Goal: Task Accomplishment & Management: Manage account settings

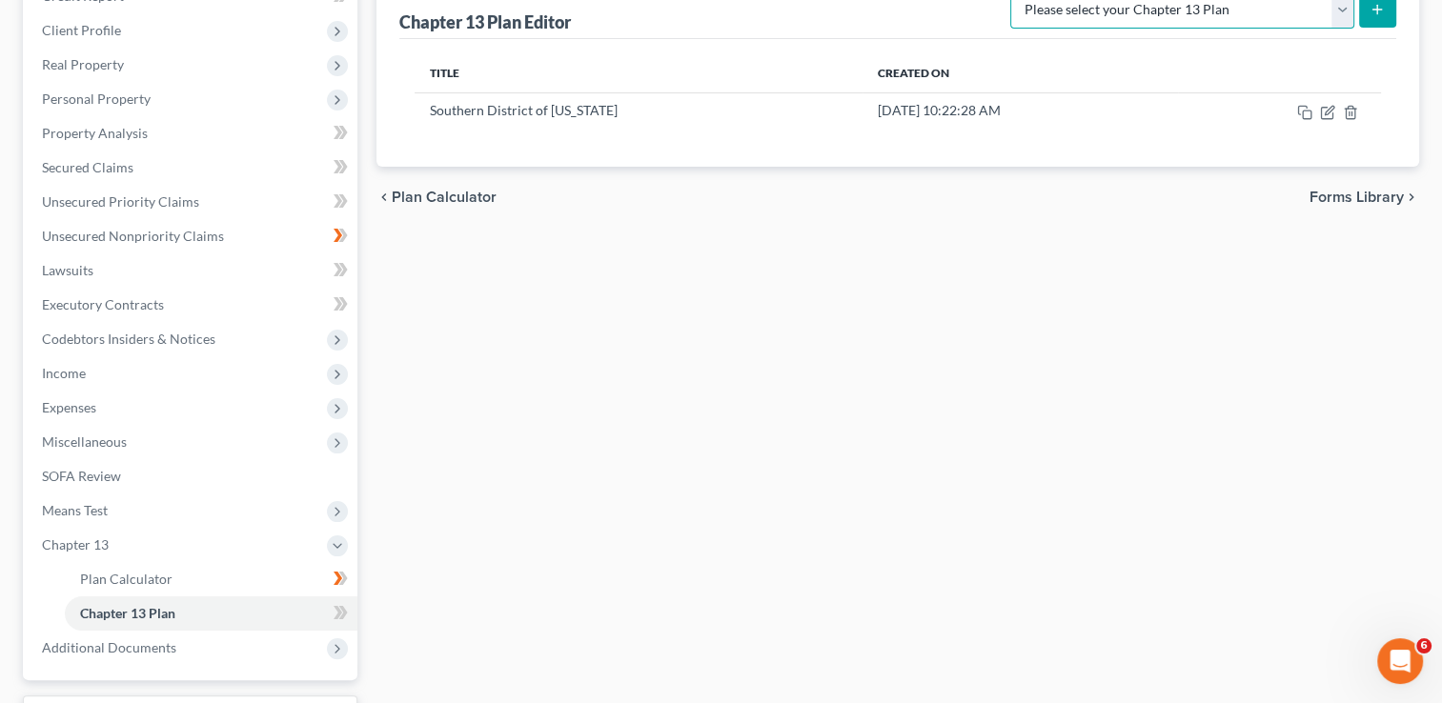
scroll to position [243, 0]
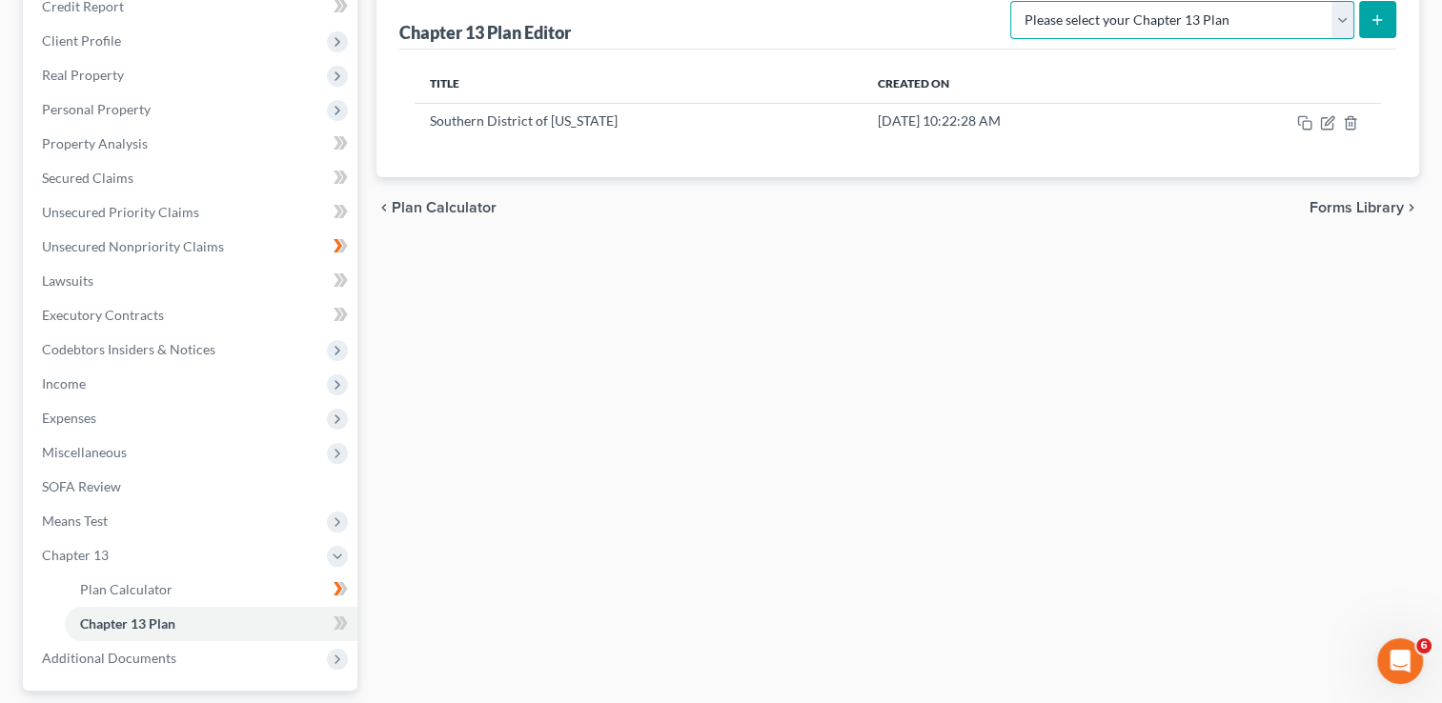
click at [1334, 18] on select "Please select your Chapter 13 Plan National Form Plan - Official Form 113 South…" at bounding box center [1182, 20] width 344 height 38
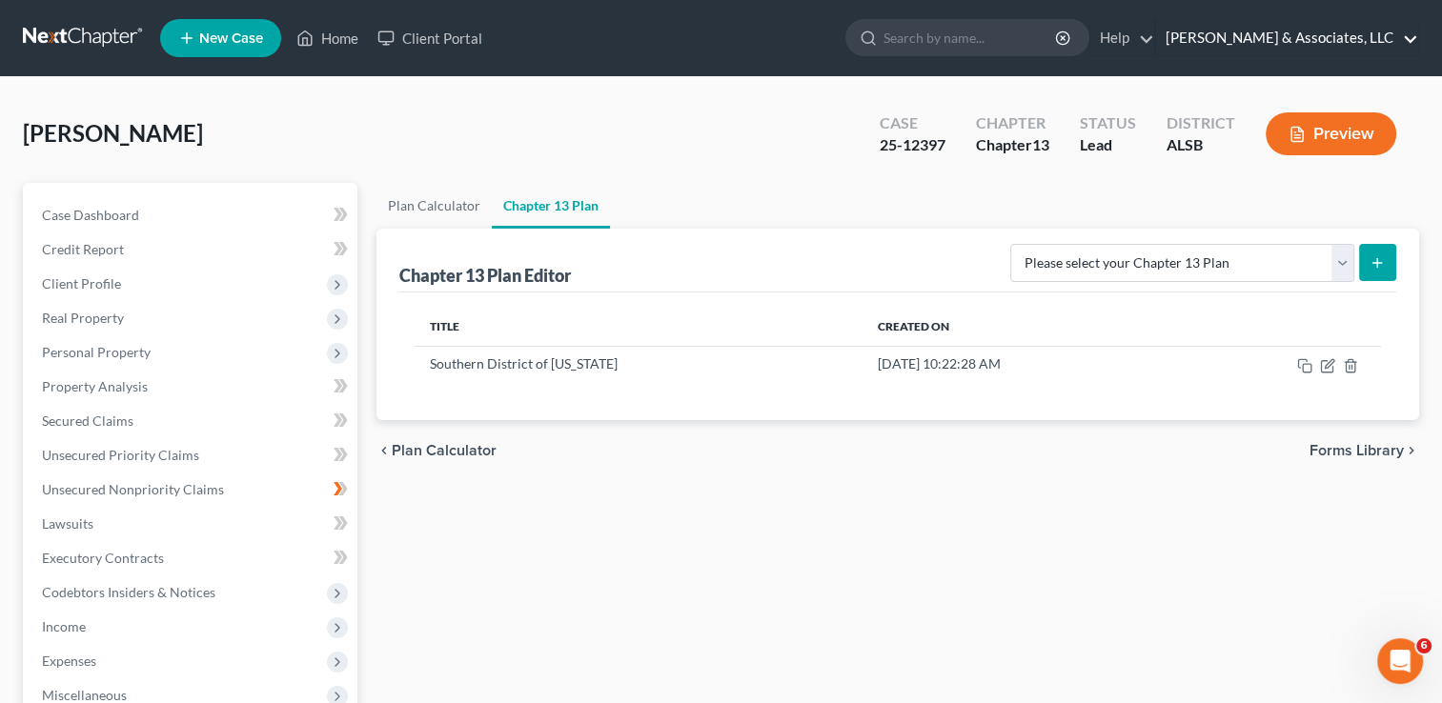
click at [1408, 32] on link "Williams & Associates, LLC" at bounding box center [1287, 38] width 262 height 34
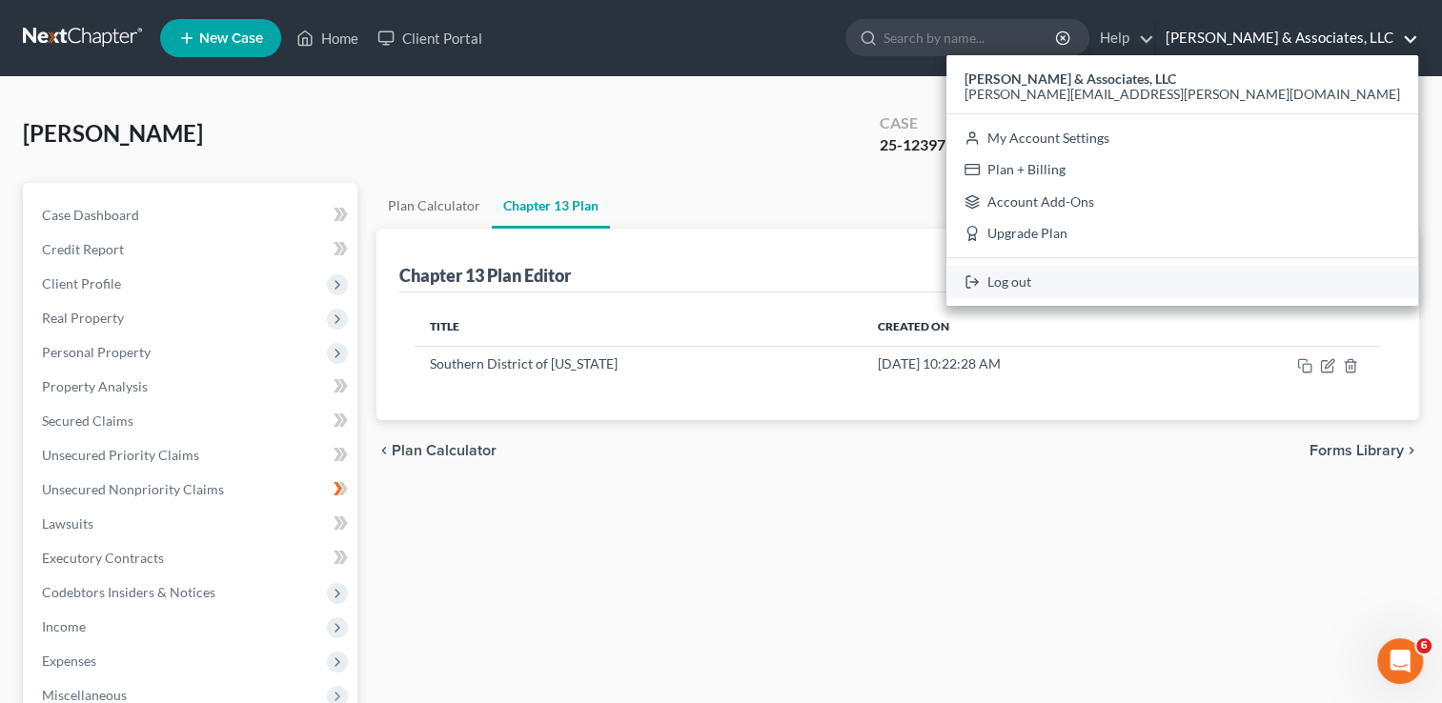
click at [1279, 275] on link "Log out" at bounding box center [1182, 282] width 472 height 32
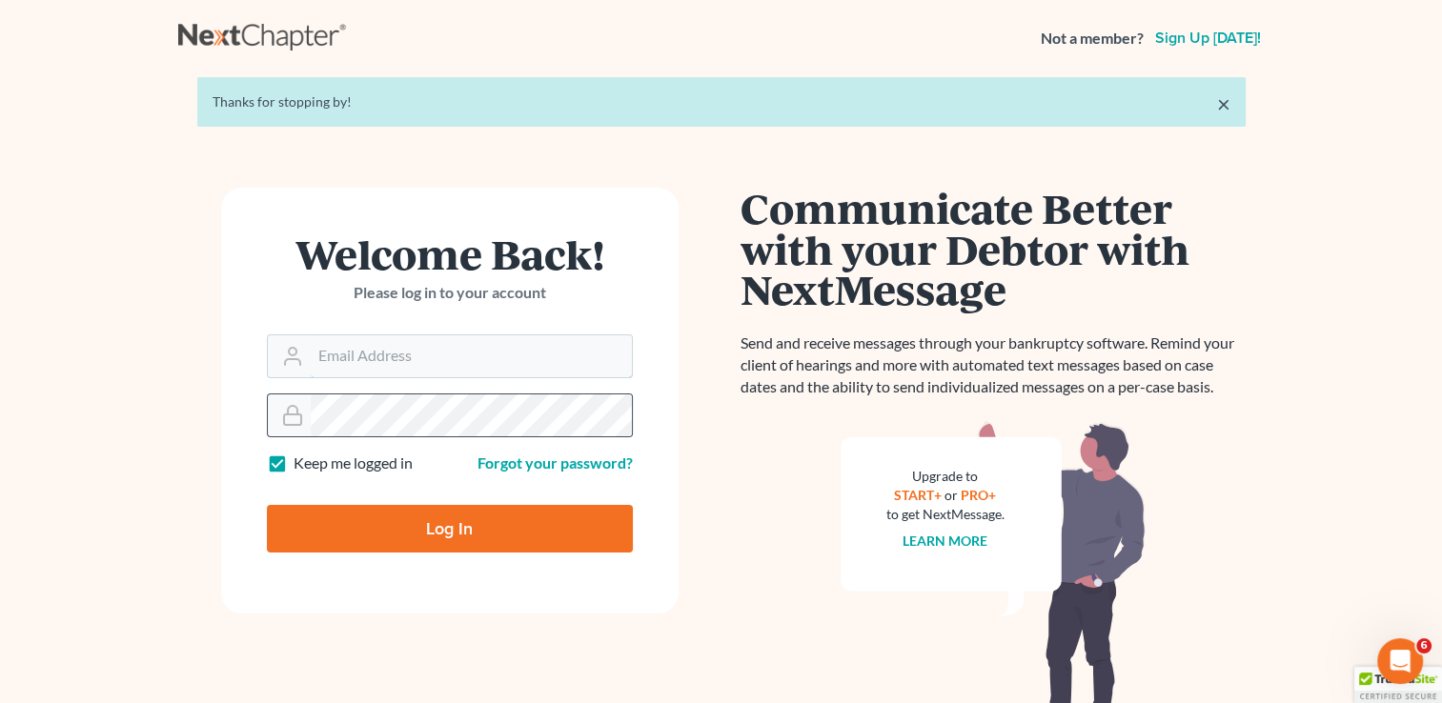
type input "[PERSON_NAME][EMAIL_ADDRESS][PERSON_NAME][DOMAIN_NAME]"
